Goal: Task Accomplishment & Management: Complete application form

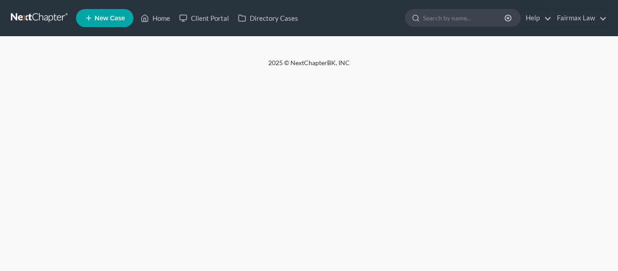
select select "1"
select select "0"
select select "3"
select select "61"
select select "11"
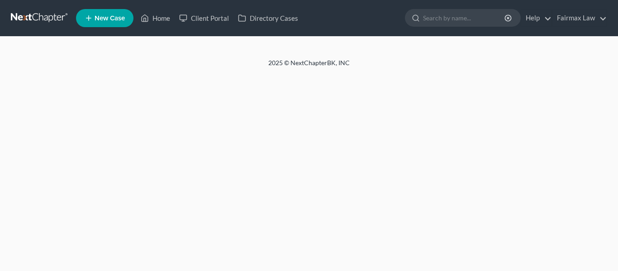
select select "0"
select select "36"
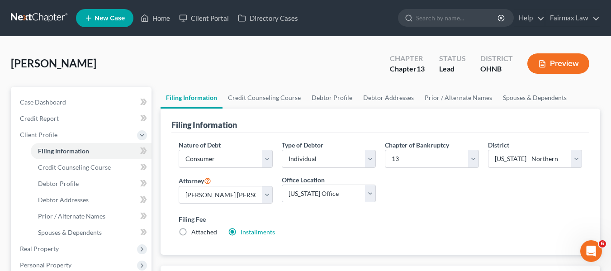
click at [38, 20] on link at bounding box center [40, 18] width 58 height 16
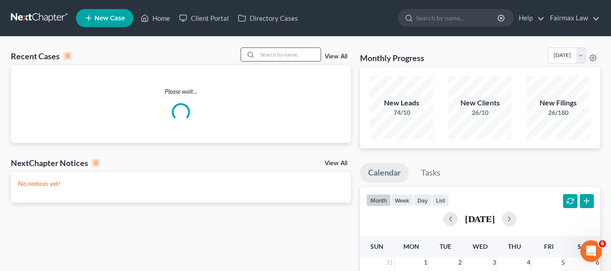
click at [300, 56] on input "search" at bounding box center [289, 54] width 63 height 13
paste input "Sherwyn Williams"
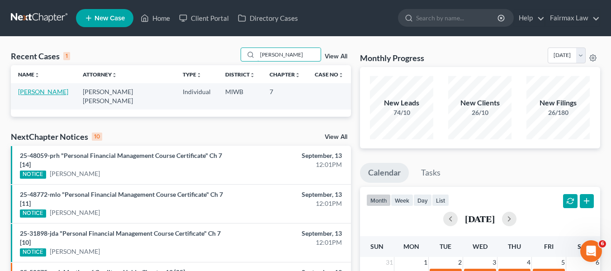
type input "Sherwyn Williams"
click at [64, 92] on link "Williams, Sherwyn" at bounding box center [43, 92] width 50 height 8
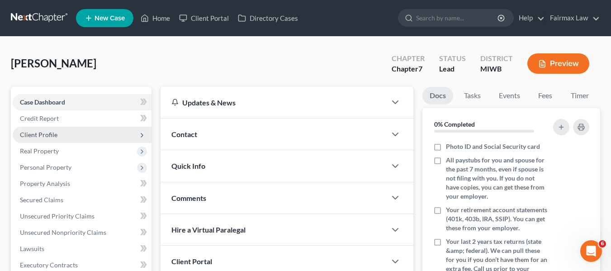
click at [54, 137] on span "Client Profile" at bounding box center [39, 135] width 38 height 8
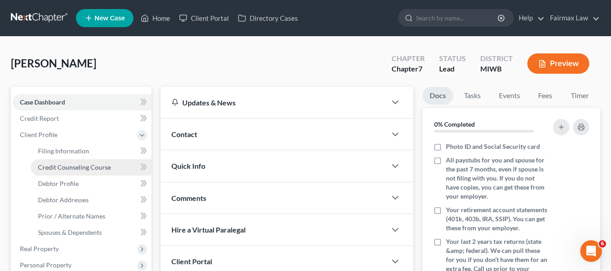
scroll to position [226, 0]
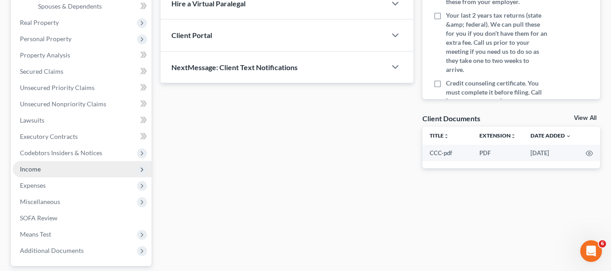
drag, startPoint x: 43, startPoint y: 171, endPoint x: 56, endPoint y: 175, distance: 13.3
click at [43, 171] on span "Income" at bounding box center [82, 169] width 139 height 16
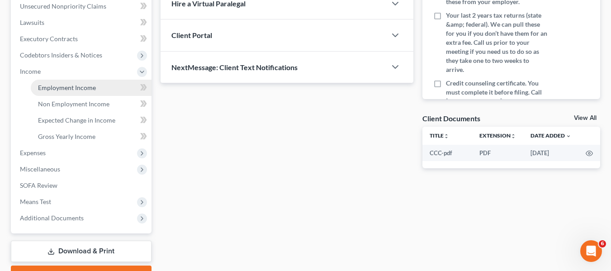
click at [59, 90] on span "Employment Income" at bounding box center [67, 88] width 58 height 8
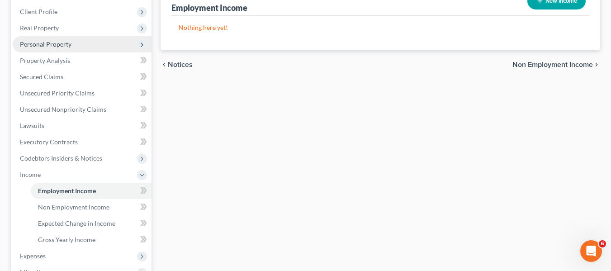
scroll to position [136, 0]
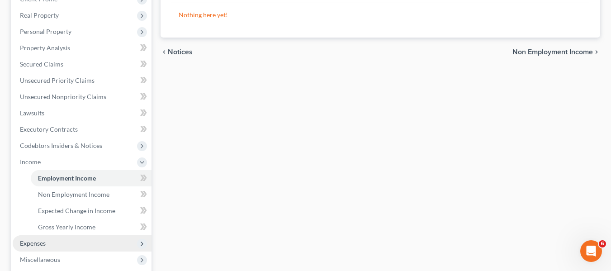
click at [55, 246] on span "Expenses" at bounding box center [82, 243] width 139 height 16
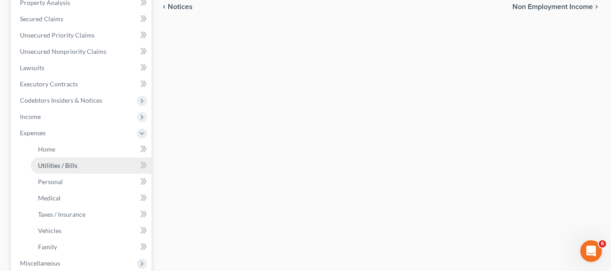
scroll to position [272, 0]
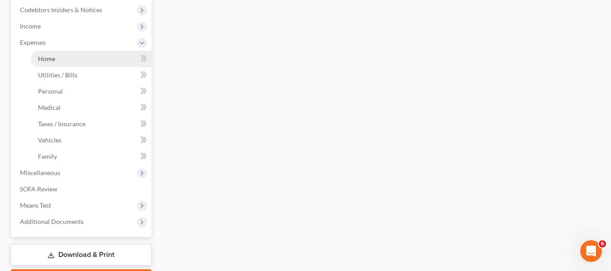
click at [67, 63] on link "Home" at bounding box center [91, 59] width 121 height 16
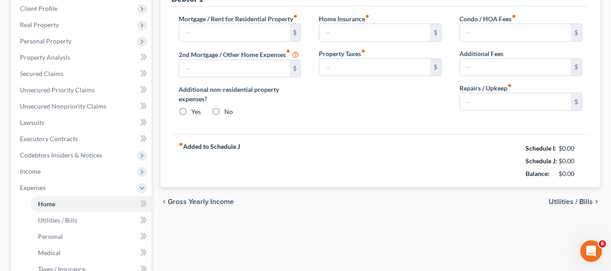
type input "0.00"
radio input "true"
type input "0.00"
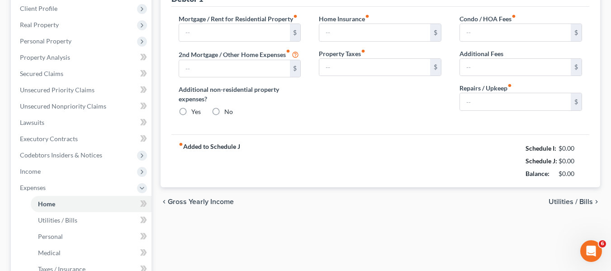
type input "0.00"
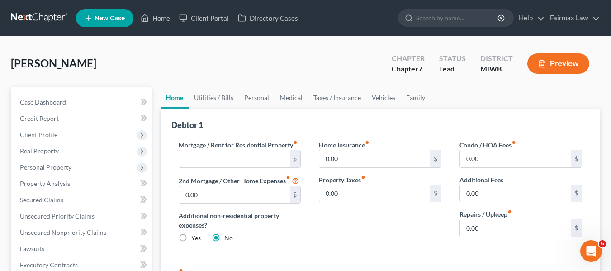
click at [53, 14] on link at bounding box center [40, 18] width 58 height 16
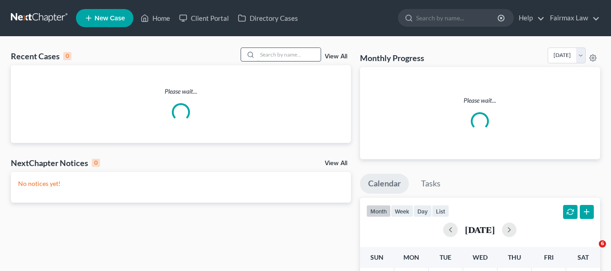
click at [276, 61] on input "search" at bounding box center [289, 54] width 63 height 13
paste input "[PERSON_NAME]"
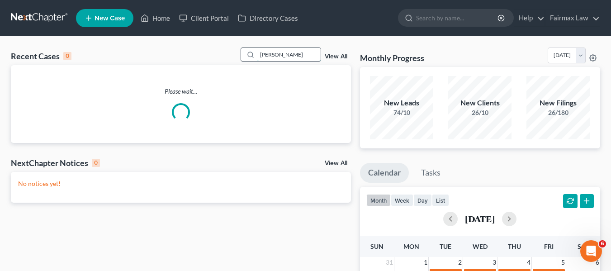
click at [258, 53] on input "Antoinette Littlejohn" at bounding box center [289, 54] width 63 height 13
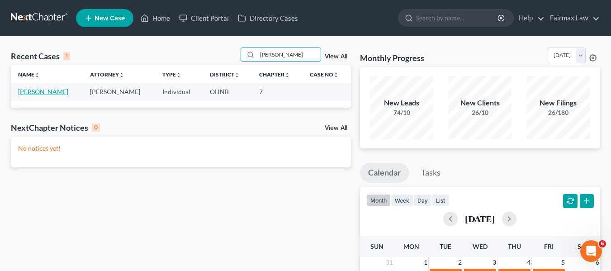
type input "Antoinette Littlejohn"
click at [62, 95] on link "[PERSON_NAME]" at bounding box center [43, 92] width 50 height 8
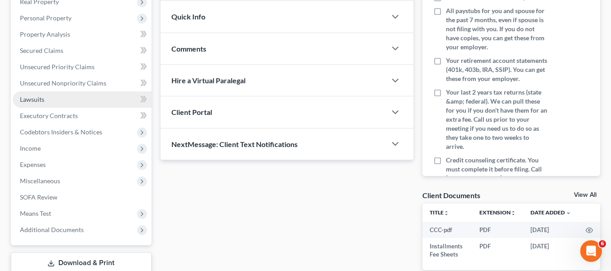
scroll to position [210, 0]
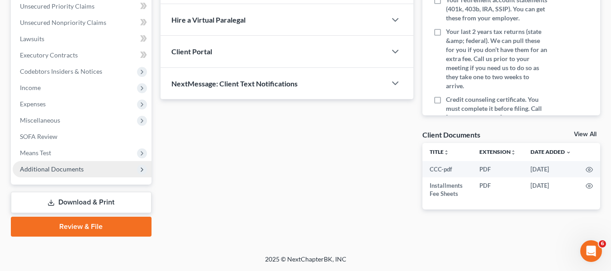
click at [63, 171] on span "Additional Documents" at bounding box center [52, 169] width 64 height 8
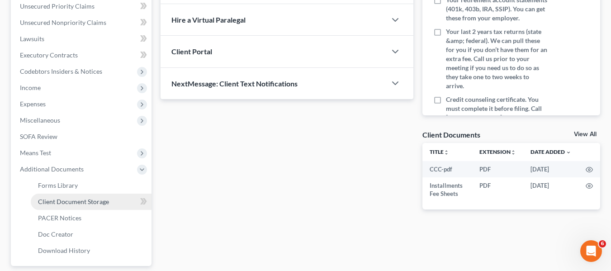
click at [95, 200] on span "Client Document Storage" at bounding box center [73, 202] width 71 height 8
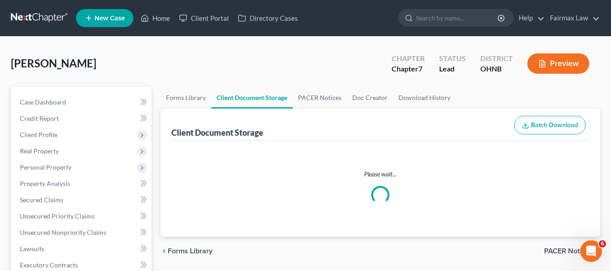
select select "24"
select select "5"
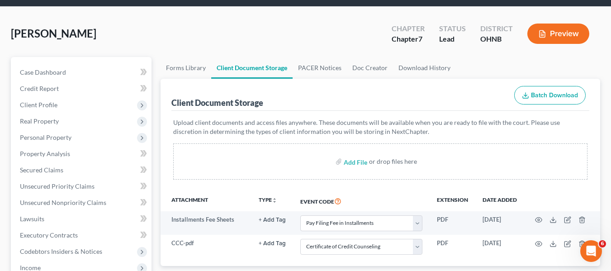
scroll to position [91, 0]
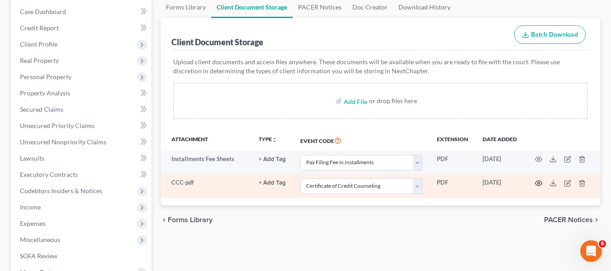
click at [536, 186] on icon "button" at bounding box center [539, 183] width 7 height 5
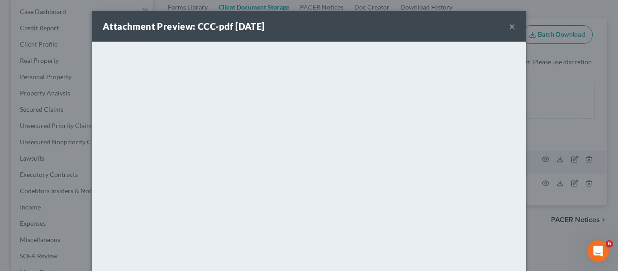
click at [562, 145] on div "Attachment Preview: CCC-pdf 09/09/2025 × <object ng-attr-data='https://nextchap…" at bounding box center [309, 135] width 618 height 271
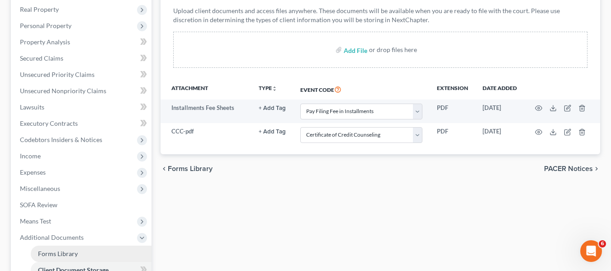
scroll to position [45, 0]
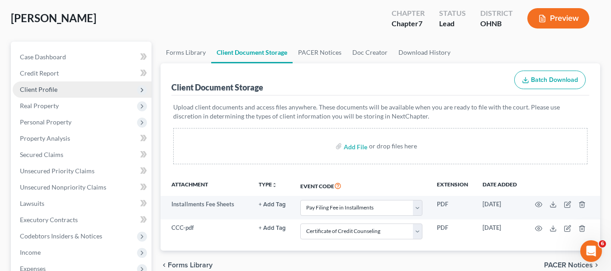
click at [53, 89] on span "Client Profile" at bounding box center [39, 90] width 38 height 8
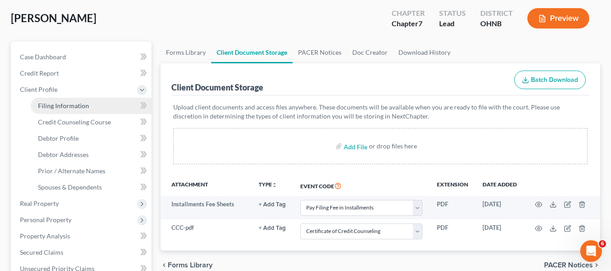
click at [62, 110] on link "Filing Information" at bounding box center [91, 106] width 121 height 16
select select "1"
select select "0"
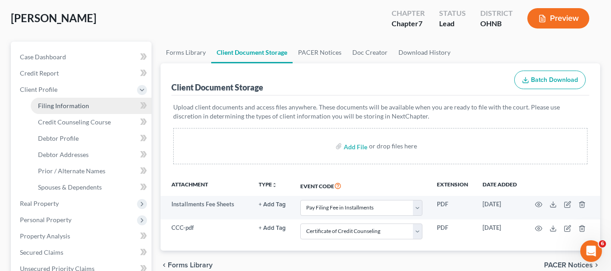
select select "36"
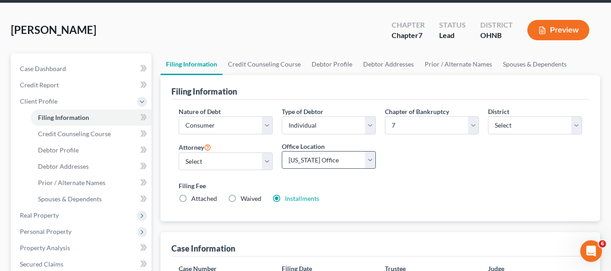
scroll to position [91, 0]
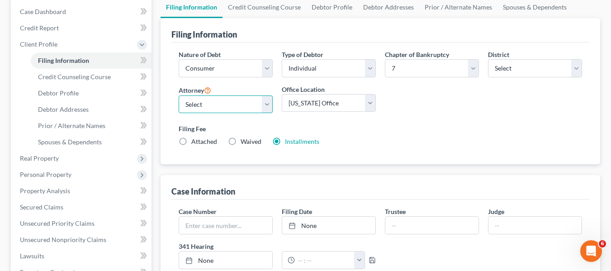
click at [240, 113] on select "Select David Ross Ienna - MIEB David Ross Ienna - OHNB David Ross Ienna - MIWB …" at bounding box center [226, 104] width 94 height 18
select select "12"
click at [179, 95] on select "Select David Ross Ienna - MIEB David Ross Ienna - OHNB David Ross Ienna - MIWB …" at bounding box center [226, 104] width 94 height 18
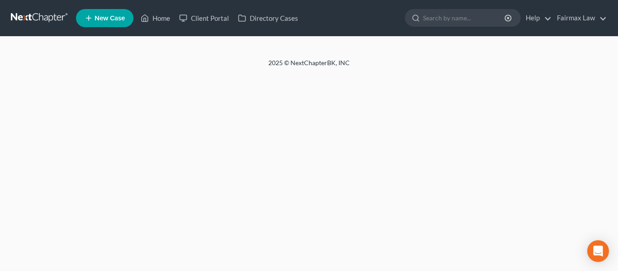
select select "1"
select select "0"
select select "36"
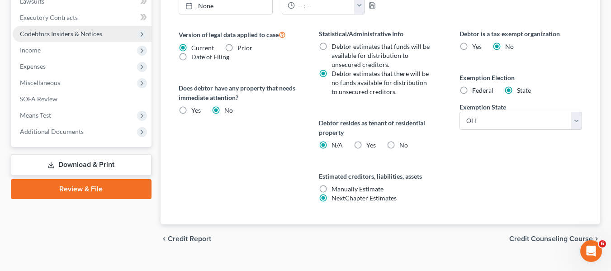
scroll to position [362, 0]
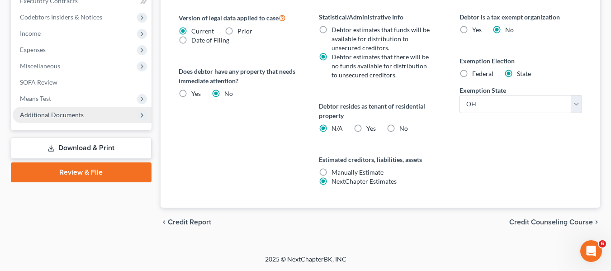
click at [93, 117] on span "Additional Documents" at bounding box center [82, 115] width 139 height 16
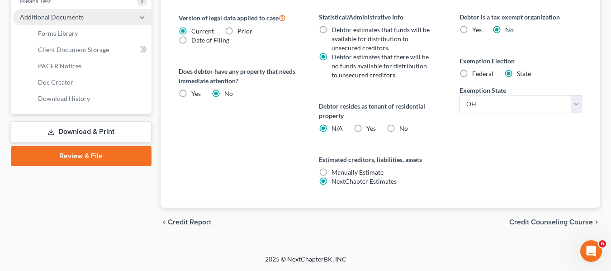
scroll to position [264, 0]
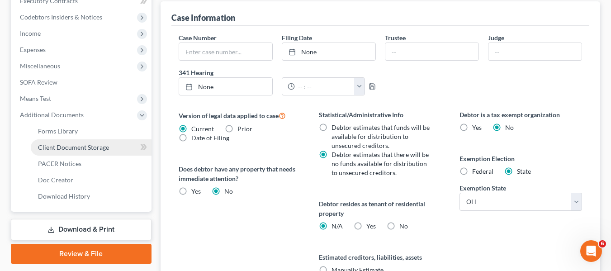
click at [91, 154] on link "Client Document Storage" at bounding box center [91, 147] width 121 height 16
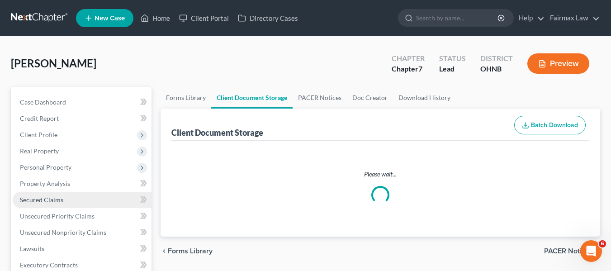
select select "24"
select select "5"
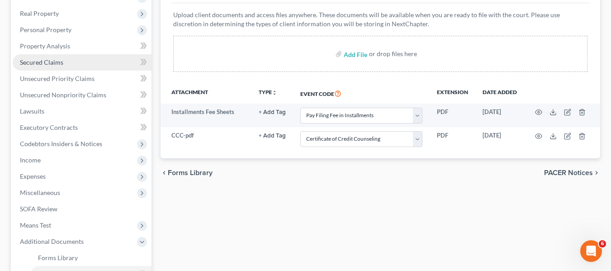
scroll to position [226, 0]
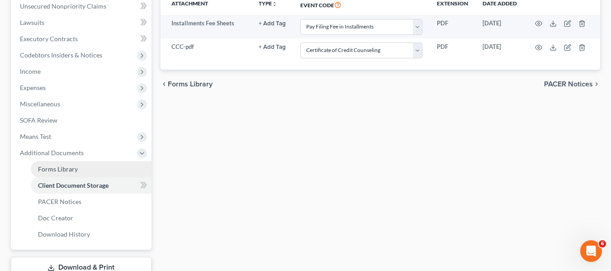
click at [73, 171] on span "Forms Library" at bounding box center [58, 169] width 40 height 8
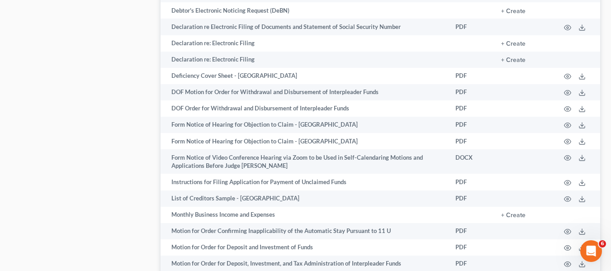
scroll to position [634, 0]
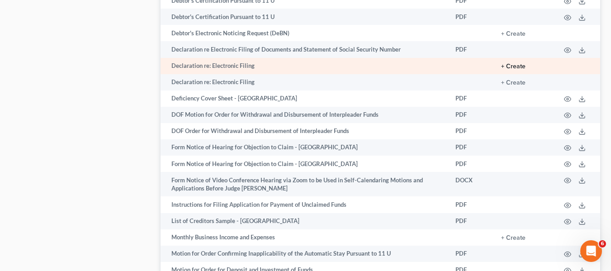
click at [501, 70] on button "+ Create" at bounding box center [513, 66] width 24 height 6
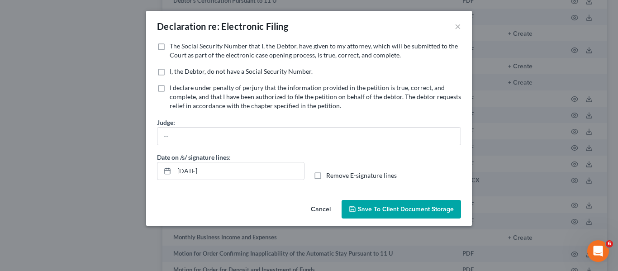
click at [170, 46] on label "The Social Security Number that I, the Debtor, have given to my attorney, which…" at bounding box center [315, 51] width 291 height 18
click at [173, 46] on input "The Social Security Number that I, the Debtor, have given to my attorney, which…" at bounding box center [176, 45] width 6 height 6
checkbox input "true"
drag, startPoint x: 248, startPoint y: 166, endPoint x: 135, endPoint y: 163, distance: 113.6
click at [135, 163] on div "Declaration re: Electronic Filing × No additional information is needed to gene…" at bounding box center [309, 135] width 618 height 271
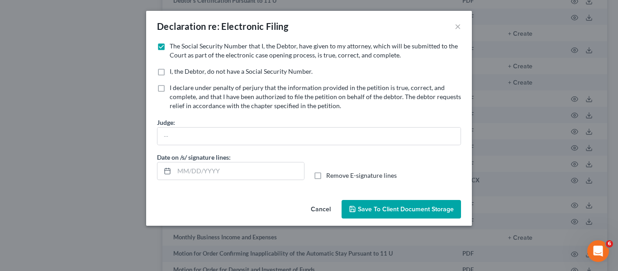
click at [435, 209] on span "Save to Client Document Storage" at bounding box center [406, 209] width 96 height 8
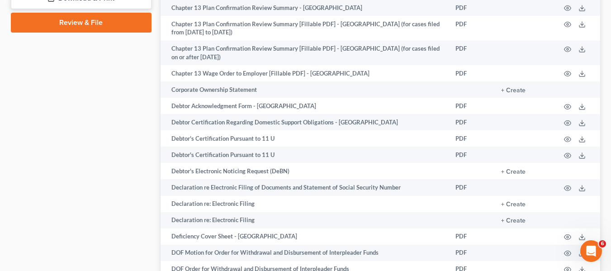
scroll to position [362, 0]
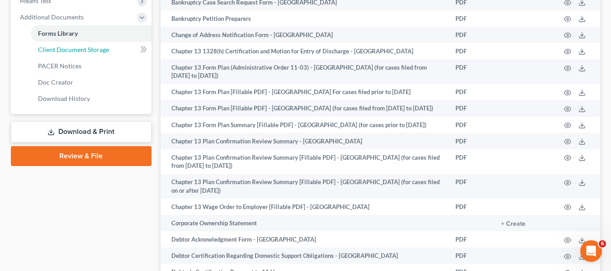
click at [94, 53] on link "Client Document Storage" at bounding box center [91, 50] width 121 height 16
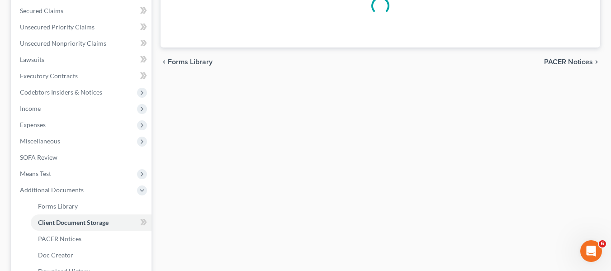
select select "24"
select select "5"
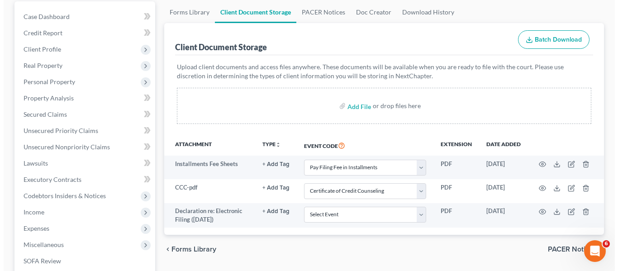
scroll to position [181, 0]
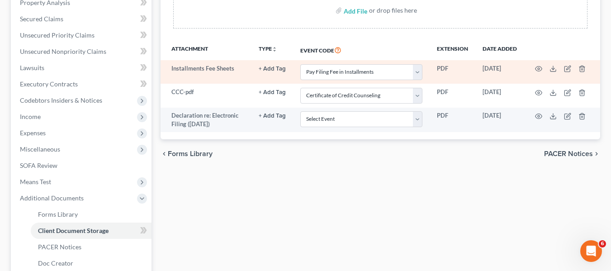
click at [534, 71] on td at bounding box center [563, 72] width 76 height 24
click at [540, 71] on icon "button" at bounding box center [538, 68] width 7 height 7
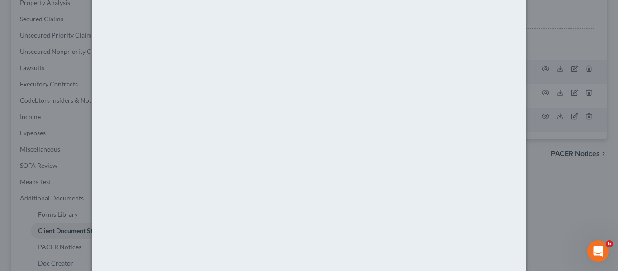
scroll to position [0, 0]
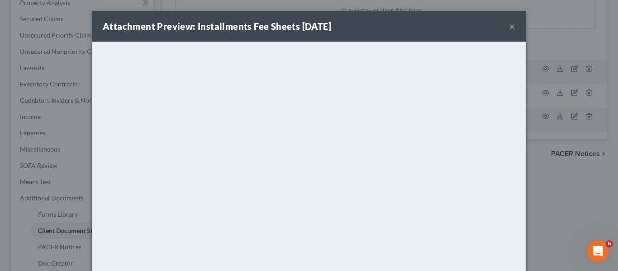
click at [514, 29] on div "Attachment Preview: Installments Fee Sheets 09/09/2025 ×" at bounding box center [309, 26] width 434 height 31
click at [509, 29] on button "×" at bounding box center [512, 26] width 6 height 11
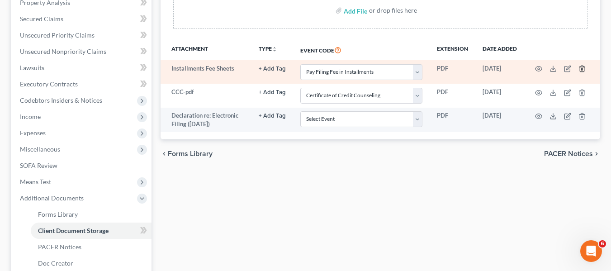
click at [585, 69] on icon "button" at bounding box center [582, 68] width 7 height 7
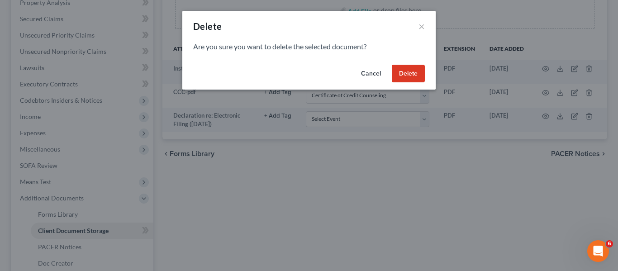
click at [404, 81] on button "Delete" at bounding box center [408, 74] width 33 height 18
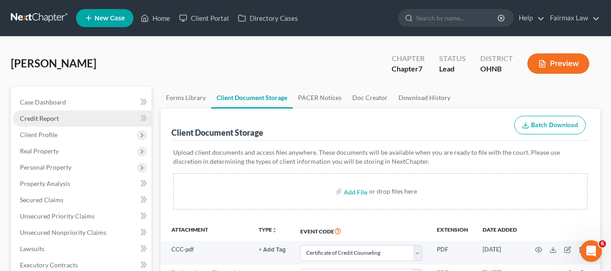
click at [56, 122] on link "Credit Report" at bounding box center [82, 118] width 139 height 16
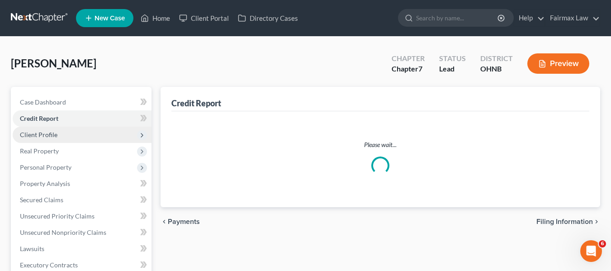
click at [53, 134] on span "Client Profile" at bounding box center [39, 135] width 38 height 8
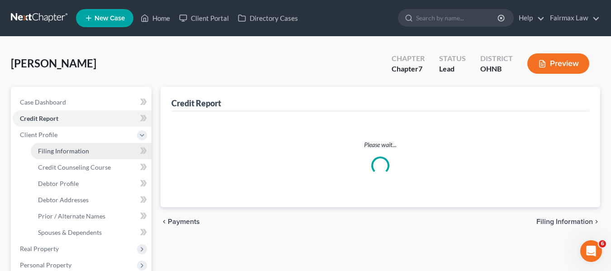
click at [80, 152] on span "Filing Information" at bounding box center [63, 151] width 51 height 8
select select "1"
select select "0"
select select "61"
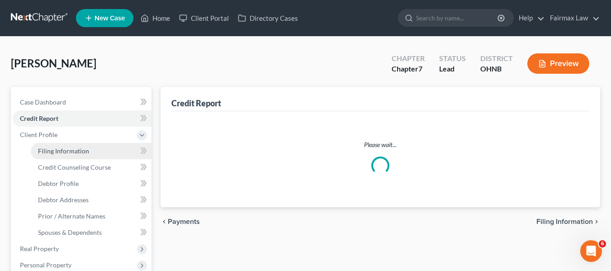
select select "12"
select select "0"
select select "36"
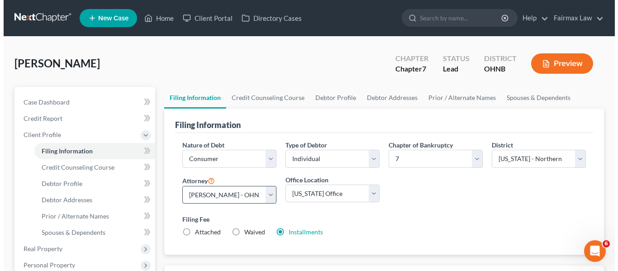
scroll to position [181, 0]
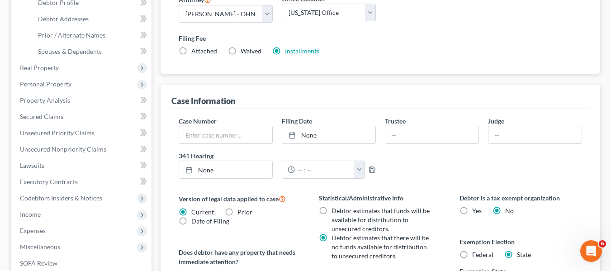
click at [310, 62] on div "Filing Fee Attached Waived Waived Installments Installments" at bounding box center [380, 46] width 413 height 33
click at [309, 53] on link "Installments" at bounding box center [302, 51] width 34 height 8
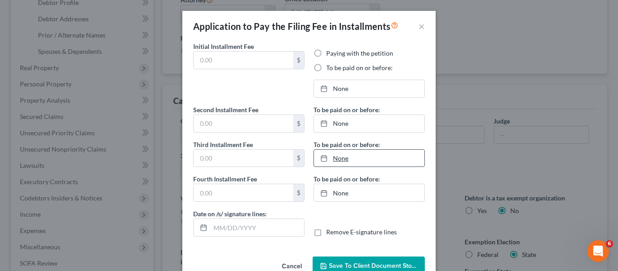
type input "84.50"
radio input "true"
type input "84.50"
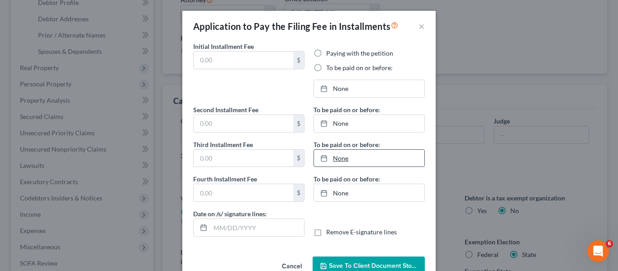
type input "09/13/2025"
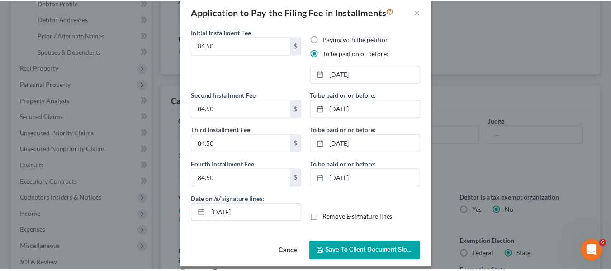
scroll to position [23, 0]
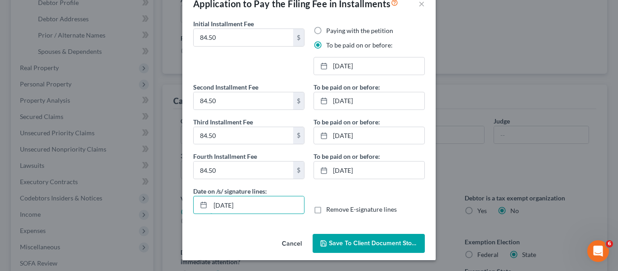
drag, startPoint x: 278, startPoint y: 199, endPoint x: 159, endPoint y: 181, distance: 120.4
click at [159, 181] on div "Application to Pay the Filing Fee in Installments × Initial Installment Fee 84.…" at bounding box center [309, 135] width 618 height 271
type input "}"
click at [359, 234] on div "Cancel Save to Client Document Storage" at bounding box center [308, 245] width 253 height 30
click at [361, 237] on button "Save to Client Document Storage" at bounding box center [369, 243] width 112 height 19
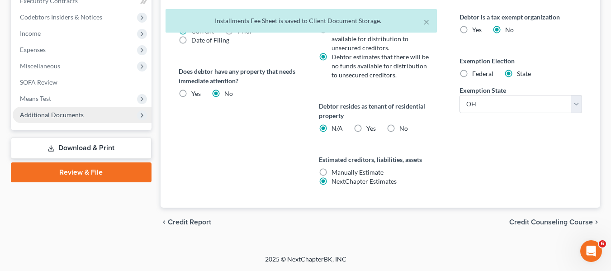
click at [95, 109] on span "Additional Documents" at bounding box center [82, 115] width 139 height 16
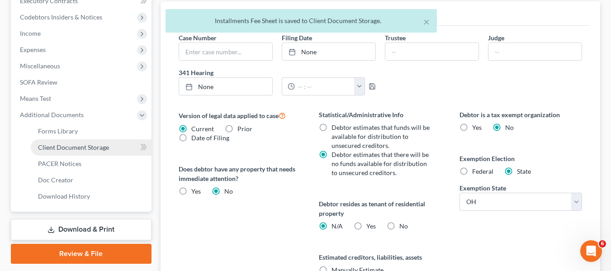
click at [97, 147] on span "Client Document Storage" at bounding box center [73, 147] width 71 height 8
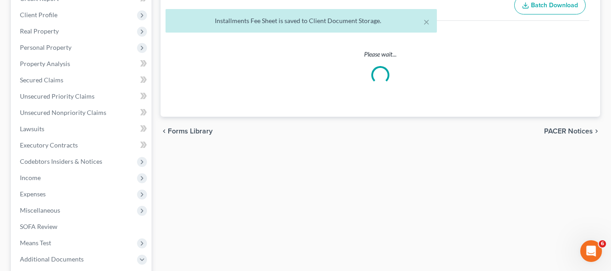
select select "5"
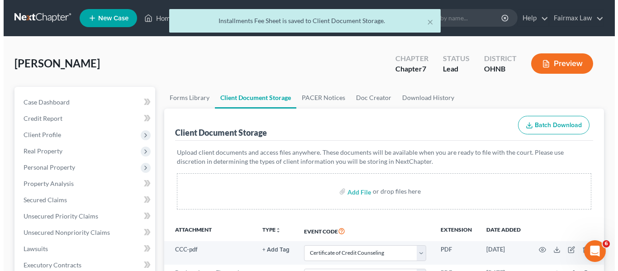
scroll to position [136, 0]
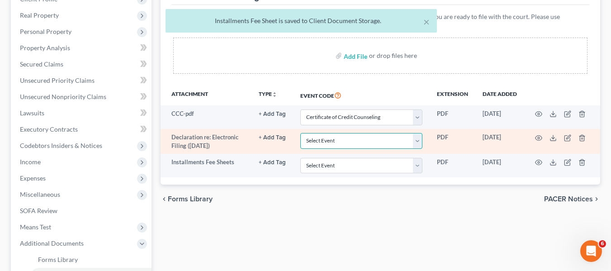
click at [355, 141] on select "Select Event 20 Largest Unsecured Creditors Amended List of Creditors (Fee) Ame…" at bounding box center [362, 141] width 122 height 16
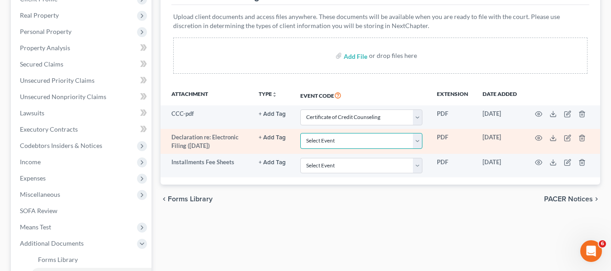
select select "16"
click at [301, 134] on select "Select Event 20 Largest Unsecured Creditors Amended List of Creditors (Fee) Ame…" at bounding box center [362, 141] width 122 height 16
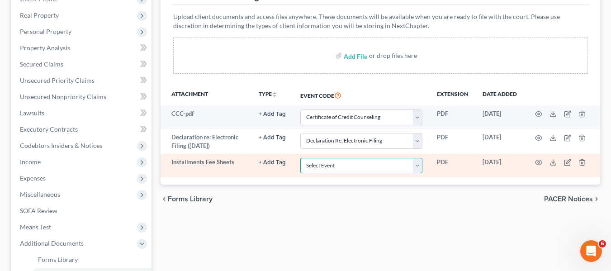
click at [348, 174] on select "Select Event 20 Largest Unsecured Creditors Amended List of Creditors (Fee) Ame…" at bounding box center [362, 166] width 122 height 16
select select "24"
click at [301, 169] on select "Select Event 20 Largest Unsecured Creditors Amended List of Creditors (Fee) Ame…" at bounding box center [362, 166] width 122 height 16
click at [538, 163] on circle "button" at bounding box center [539, 163] width 2 height 2
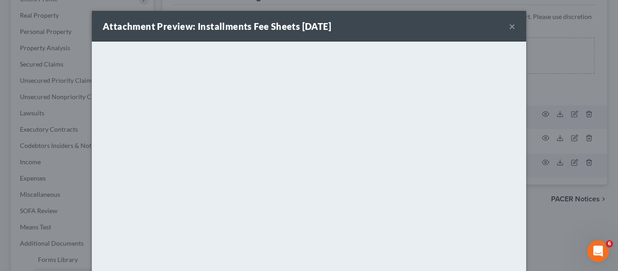
click at [533, 212] on div "Attachment Preview: Installments Fee Sheets 09/13/2025 × <object ng-attr-data='…" at bounding box center [309, 135] width 618 height 271
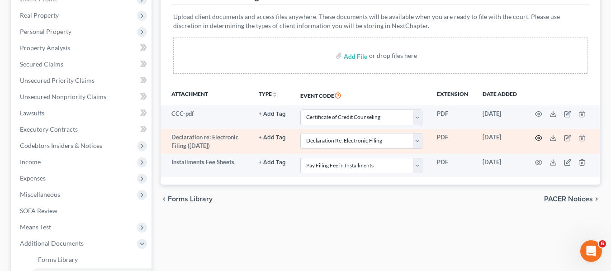
click at [537, 138] on icon "button" at bounding box center [538, 137] width 7 height 7
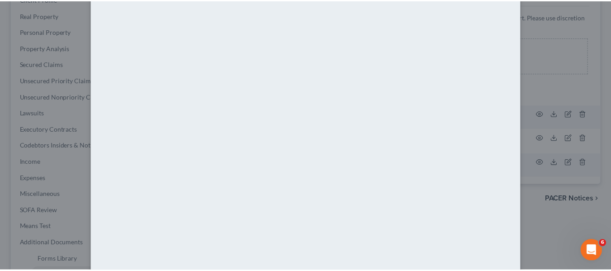
scroll to position [108, 0]
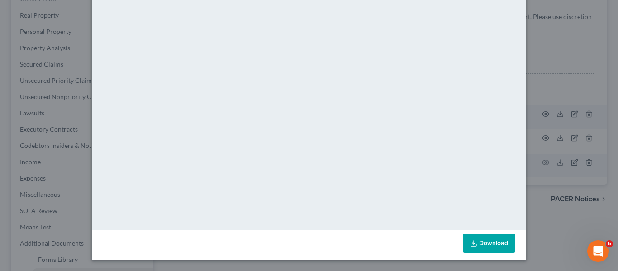
click at [572, 196] on div "Attachment Preview: Declaration re: Electronic Filing (09/13/2025) 09/13/2025 ×…" at bounding box center [309, 135] width 618 height 271
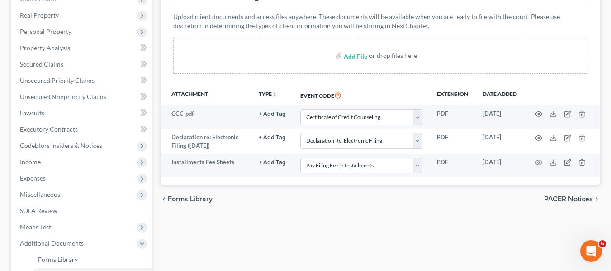
scroll to position [291, 0]
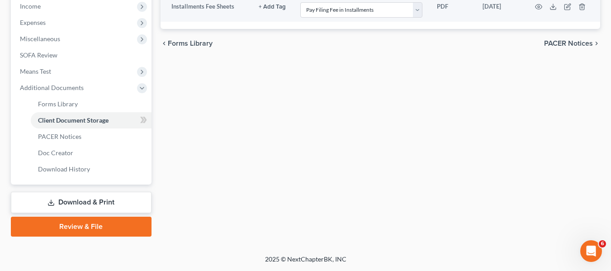
click at [86, 199] on link "Download & Print" at bounding box center [81, 202] width 141 height 21
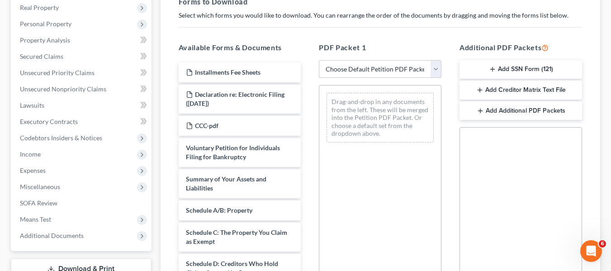
scroll to position [136, 0]
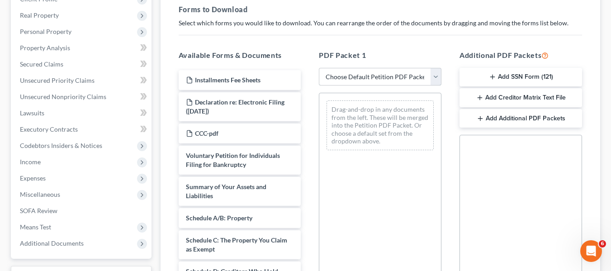
drag, startPoint x: 375, startPoint y: 84, endPoint x: 377, endPoint y: 80, distance: 4.7
click at [375, 84] on select "Choose Default Petition PDF Packet Complete Bankruptcy Petition (all forms and …" at bounding box center [380, 77] width 123 height 18
select select "1"
click at [319, 68] on select "Choose Default Petition PDF Packet Complete Bankruptcy Petition (all forms and …" at bounding box center [380, 77] width 123 height 18
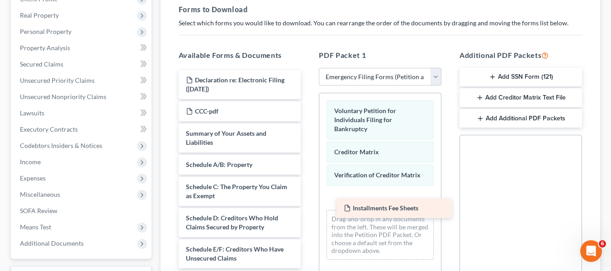
drag, startPoint x: 236, startPoint y: 83, endPoint x: 393, endPoint y: 211, distance: 203.0
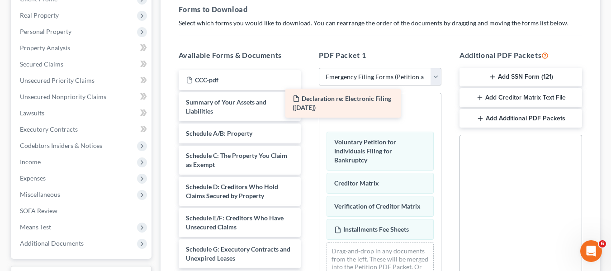
drag, startPoint x: 260, startPoint y: 89, endPoint x: 375, endPoint y: 108, distance: 116.4
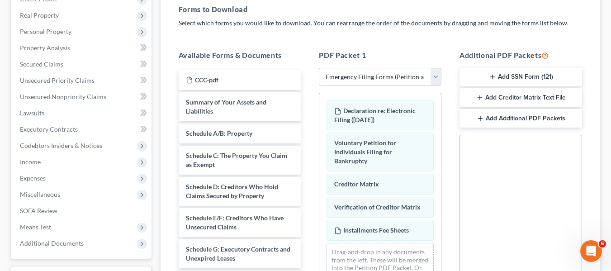
click at [522, 76] on button "Add SSN Form (121)" at bounding box center [521, 77] width 123 height 19
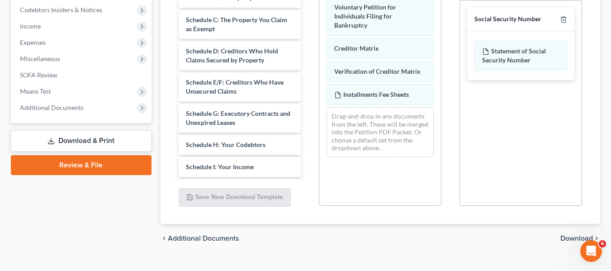
click at [564, 239] on span "Download" at bounding box center [577, 238] width 33 height 7
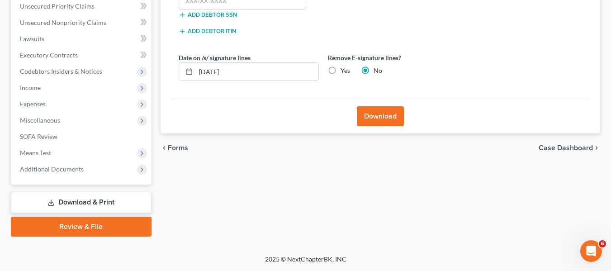
scroll to position [210, 0]
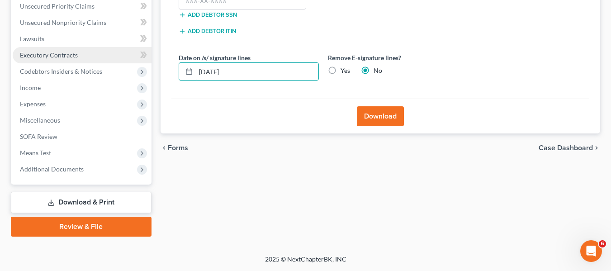
drag, startPoint x: 269, startPoint y: 72, endPoint x: 132, endPoint y: 52, distance: 138.7
click at [137, 55] on div "Petition Navigation Case Dashboard Payments Invoices Payments Payments Credit R…" at bounding box center [305, 57] width 599 height 360
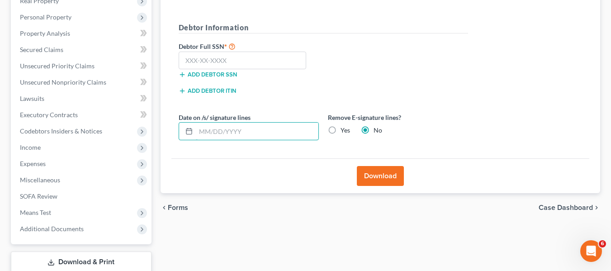
scroll to position [74, 0]
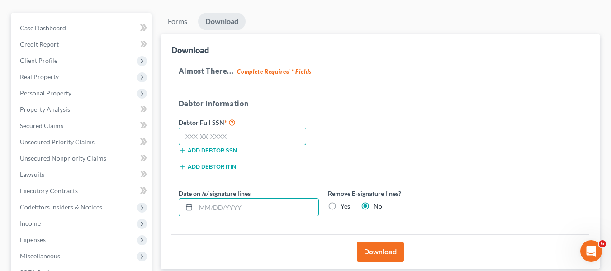
click at [228, 144] on input "text" at bounding box center [243, 137] width 128 height 18
paste input "285-68-9982"
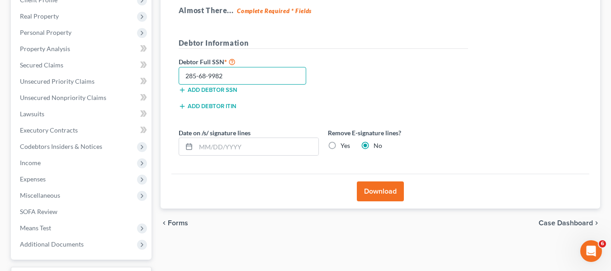
scroll to position [210, 0]
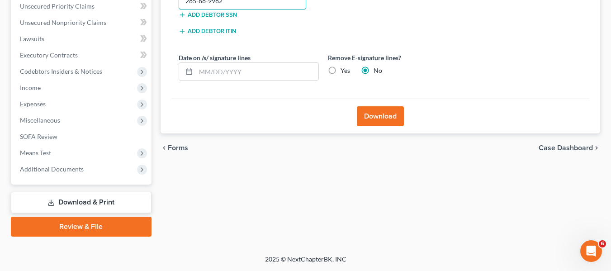
type input "285-68-9982"
click at [372, 116] on button "Download" at bounding box center [380, 116] width 47 height 20
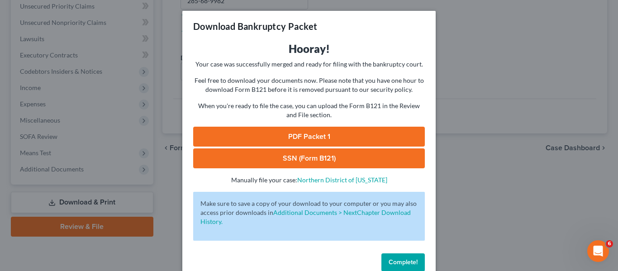
click at [361, 140] on link "PDF Packet 1" at bounding box center [309, 137] width 232 height 20
click at [336, 156] on link "SSN (Form B121)" at bounding box center [309, 158] width 232 height 20
click at [457, 101] on div "Download Bankruptcy Packet Hooray! Your case was successfully merged and ready …" at bounding box center [309, 135] width 618 height 271
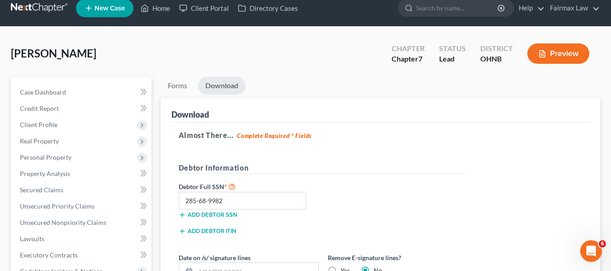
scroll to position [0, 0]
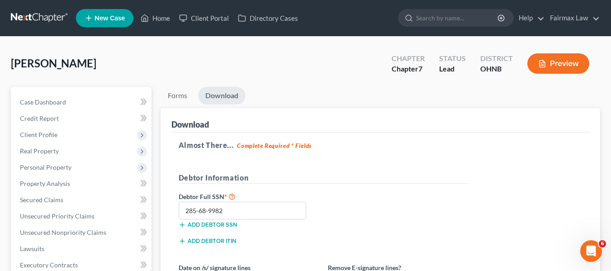
drag, startPoint x: 46, startPoint y: 15, endPoint x: 203, endPoint y: 81, distance: 171.0
click at [46, 15] on link at bounding box center [40, 18] width 58 height 16
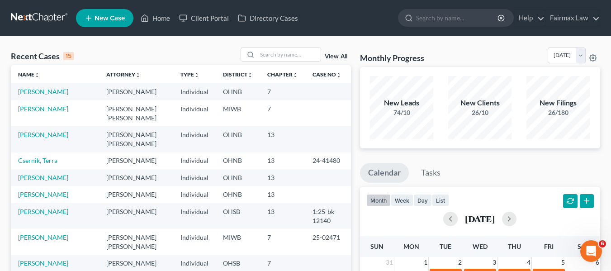
drag, startPoint x: 261, startPoint y: 72, endPoint x: 263, endPoint y: 67, distance: 5.1
click at [263, 67] on th "Chapter unfold_more expand_more expand_less" at bounding box center [282, 74] width 45 height 18
click at [266, 60] on input "search" at bounding box center [289, 54] width 63 height 13
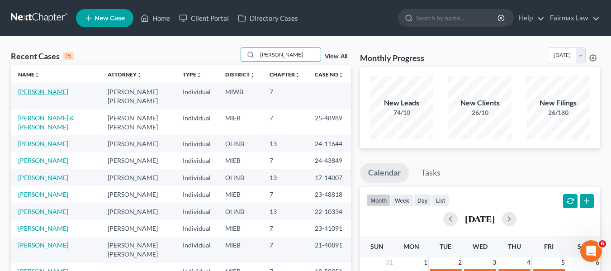
type input "[PERSON_NAME]"
click at [50, 95] on link "[PERSON_NAME]" at bounding box center [43, 92] width 50 height 8
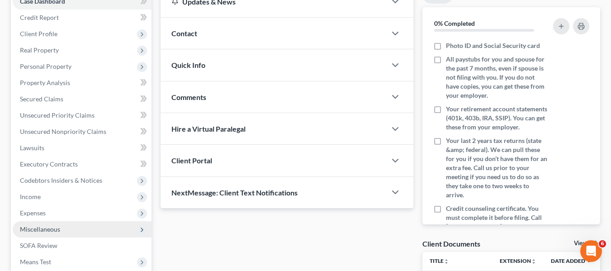
scroll to position [216, 0]
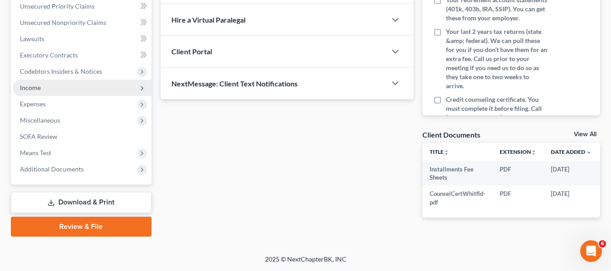
click at [38, 86] on span "Income" at bounding box center [82, 88] width 139 height 16
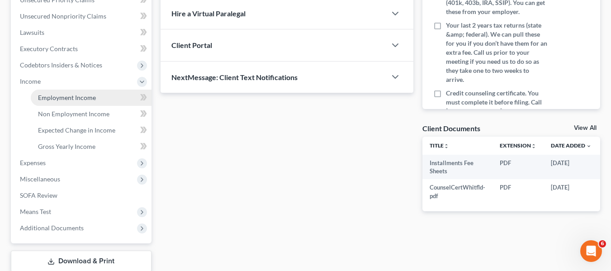
click at [57, 103] on link "Employment Income" at bounding box center [91, 98] width 121 height 16
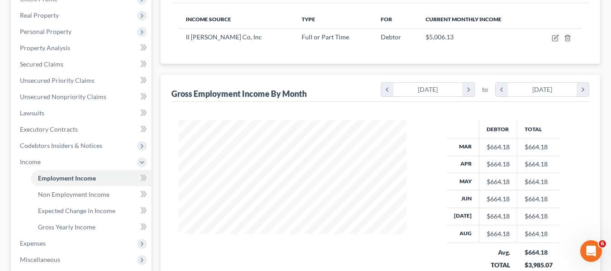
scroll to position [226, 0]
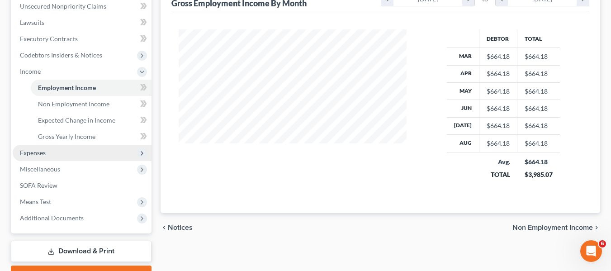
click at [57, 153] on span "Expenses" at bounding box center [82, 153] width 139 height 16
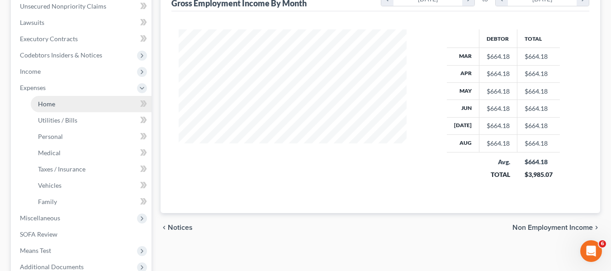
click at [86, 102] on link "Home" at bounding box center [91, 104] width 121 height 16
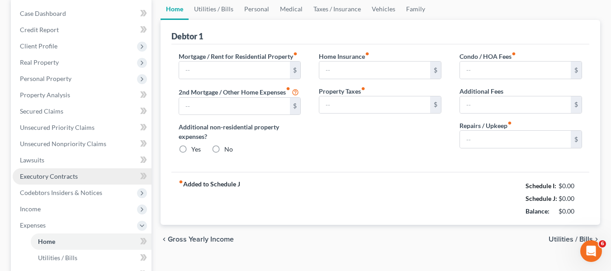
type input "1,200.00"
type input "0.00"
radio input "true"
type input "0.00"
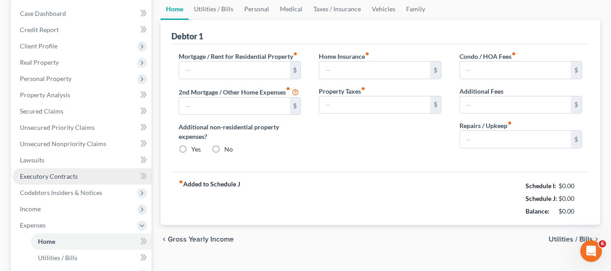
type input "0.00"
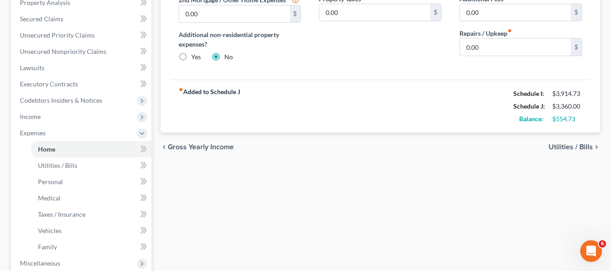
scroll to position [45, 0]
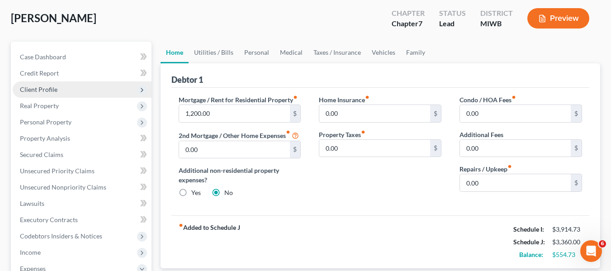
click at [48, 91] on span "Client Profile" at bounding box center [39, 90] width 38 height 8
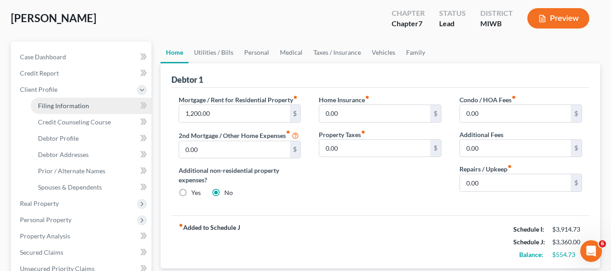
click at [76, 110] on link "Filing Information" at bounding box center [91, 106] width 121 height 16
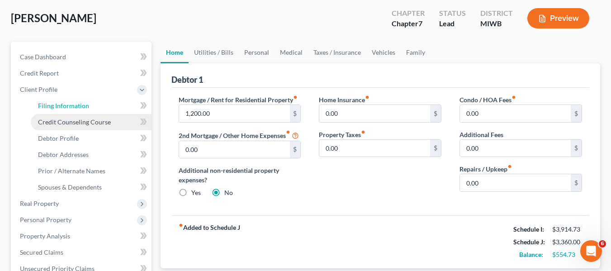
select select "1"
select select "0"
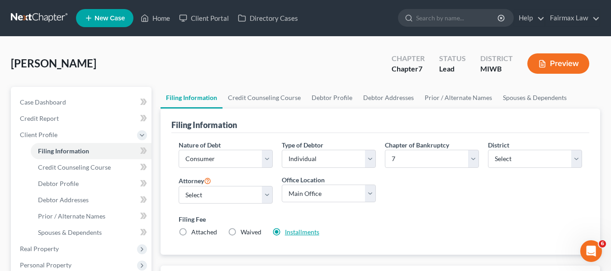
click at [309, 229] on link "Installments" at bounding box center [302, 232] width 34 height 8
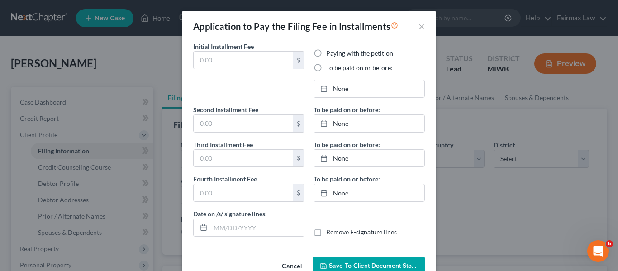
type input "84.50"
radio input "true"
type input "84.50"
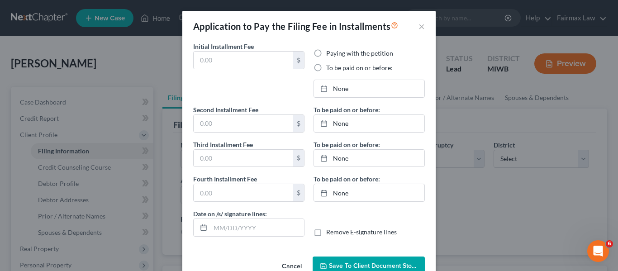
type input "09/13/2025"
click at [471, 170] on div "Application to Pay the Filing Fee in Installments × Initial Installment Fee 84.…" at bounding box center [309, 135] width 618 height 271
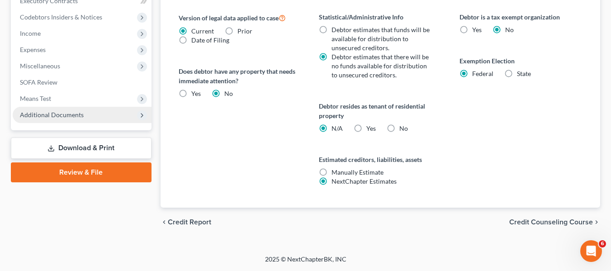
click at [99, 113] on span "Additional Documents" at bounding box center [82, 115] width 139 height 16
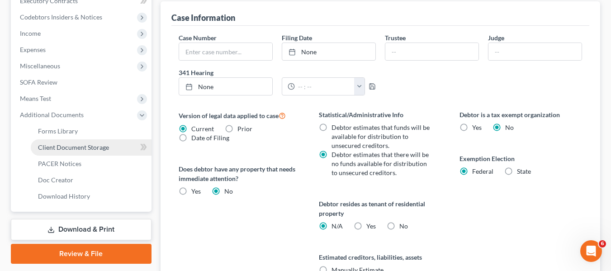
click at [111, 148] on link "Client Document Storage" at bounding box center [91, 147] width 121 height 16
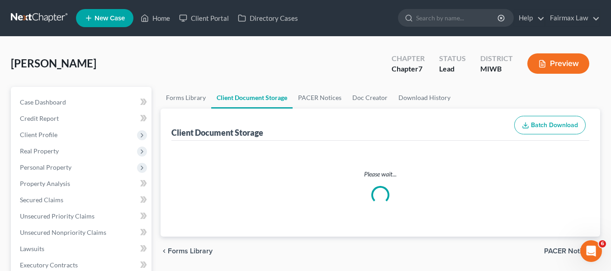
select select "1"
select select "4"
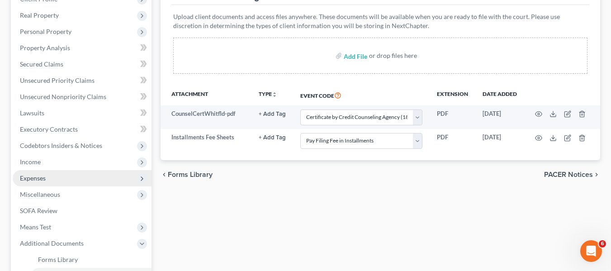
scroll to position [226, 0]
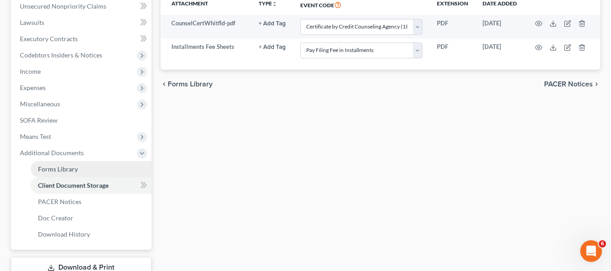
click at [77, 171] on link "Forms Library" at bounding box center [91, 169] width 121 height 16
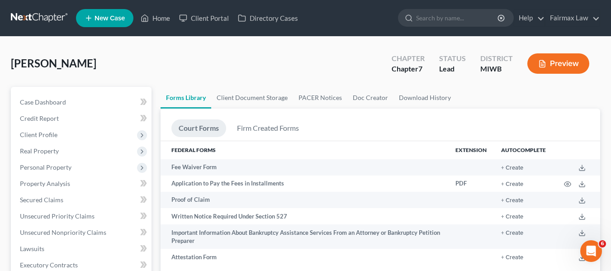
click at [38, 24] on link at bounding box center [40, 18] width 58 height 16
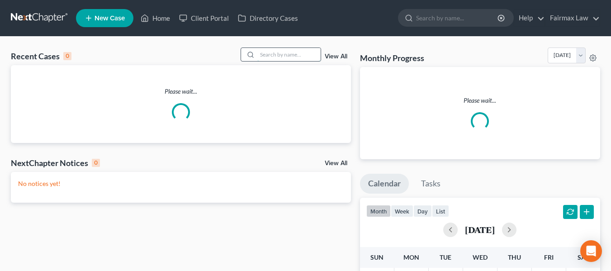
click at [278, 61] on input "search" at bounding box center [289, 54] width 63 height 13
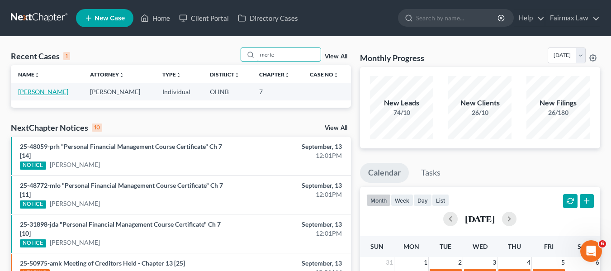
type input "merte"
click at [43, 95] on link "[PERSON_NAME]" at bounding box center [43, 92] width 50 height 8
